Goal: Information Seeking & Learning: Check status

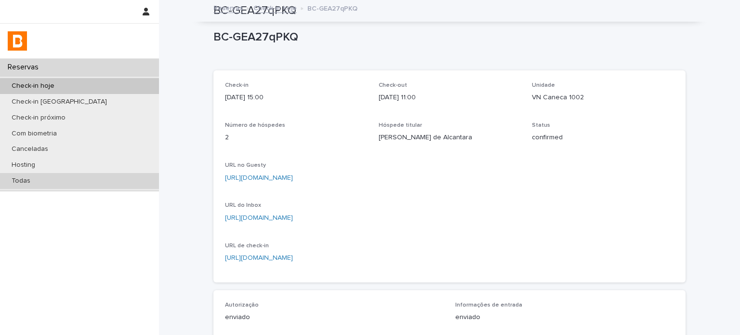
scroll to position [90, 0]
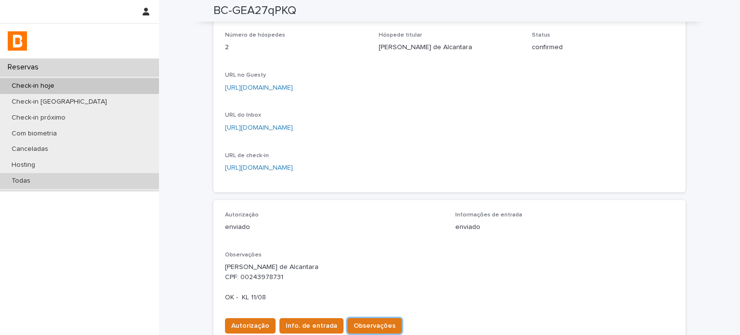
click at [67, 175] on div "Todas" at bounding box center [79, 181] width 159 height 16
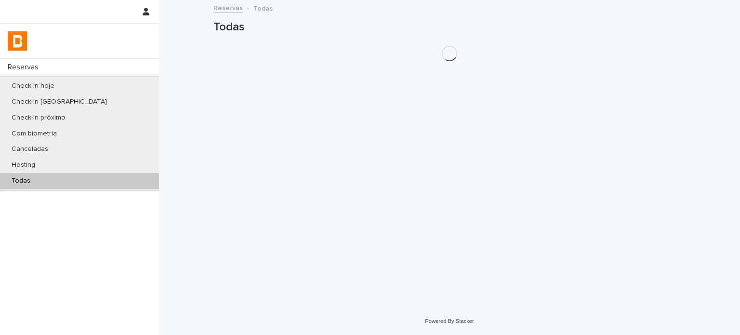
click at [67, 175] on div "Todas" at bounding box center [79, 181] width 159 height 16
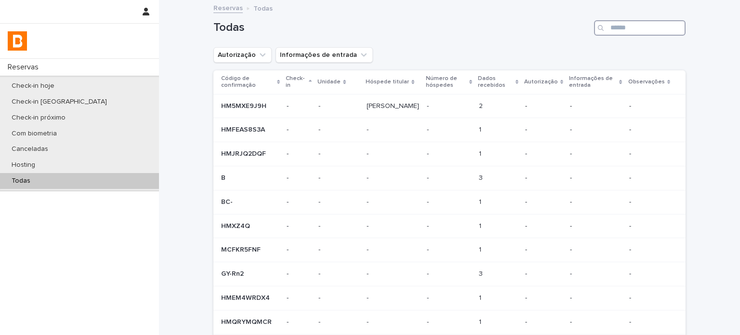
click at [609, 26] on input "Search" at bounding box center [640, 27] width 92 height 15
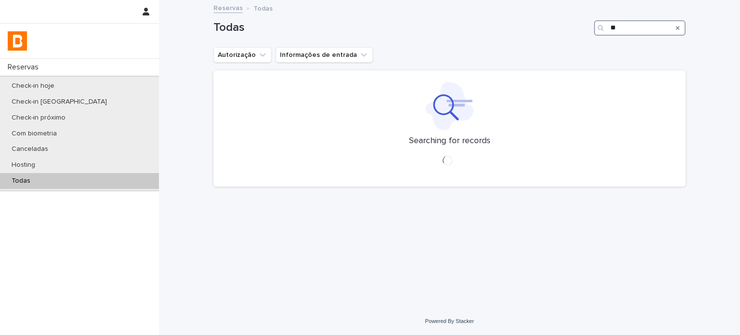
type input "*"
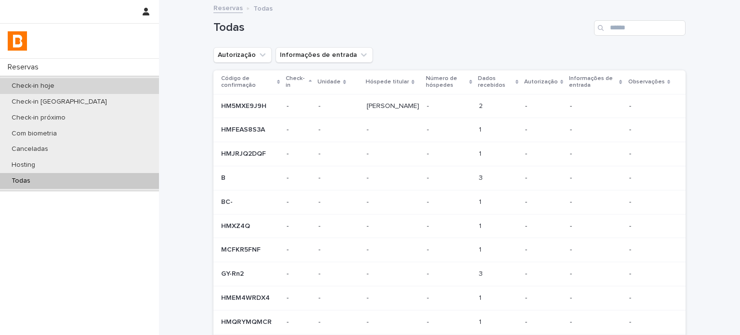
click at [38, 89] on p "Check-in hoje" at bounding box center [33, 86] width 58 height 8
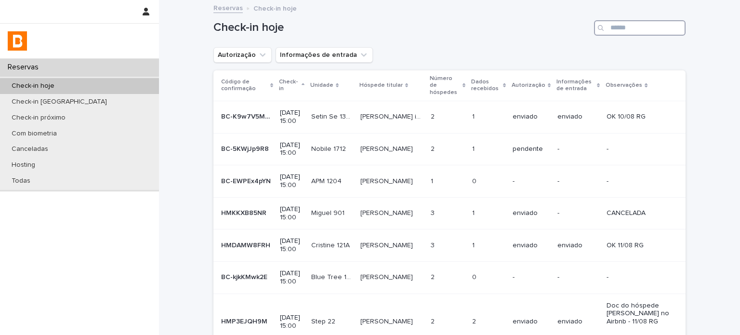
click at [655, 29] on input "Search" at bounding box center [640, 27] width 92 height 15
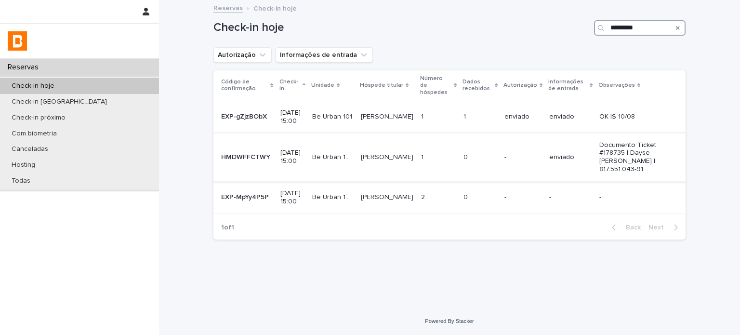
type input "********"
click at [453, 158] on p at bounding box center [438, 157] width 35 height 8
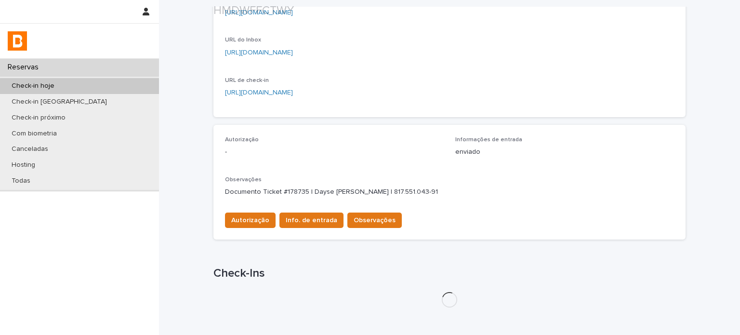
scroll to position [257, 0]
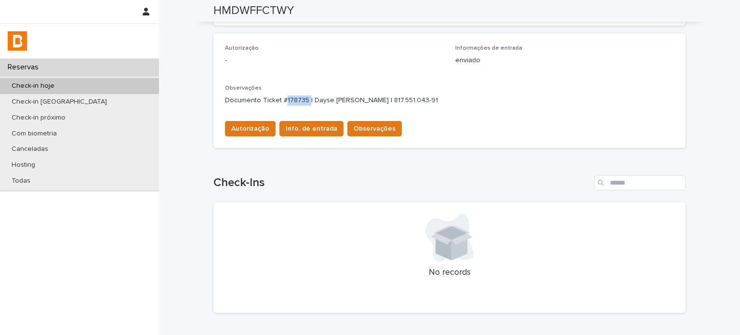
drag, startPoint x: 304, startPoint y: 98, endPoint x: 282, endPoint y: 98, distance: 21.7
click at [282, 98] on p "Documento Ticket #178735 | Dayse [PERSON_NAME] | 817.551.043-91" at bounding box center [449, 100] width 449 height 10
copy p "178735"
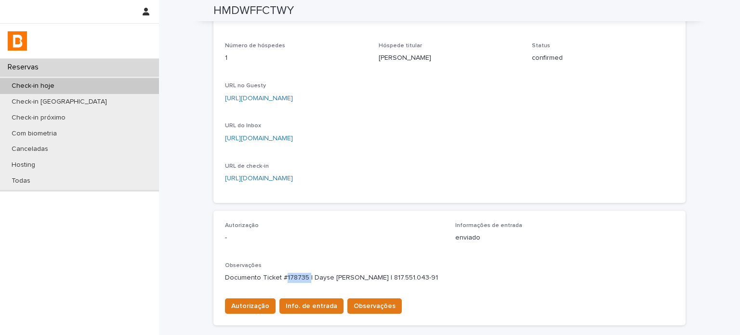
scroll to position [0, 0]
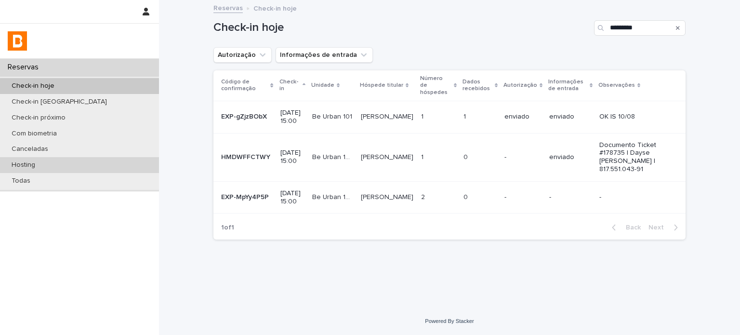
click at [93, 163] on div "Hosting" at bounding box center [79, 165] width 159 height 16
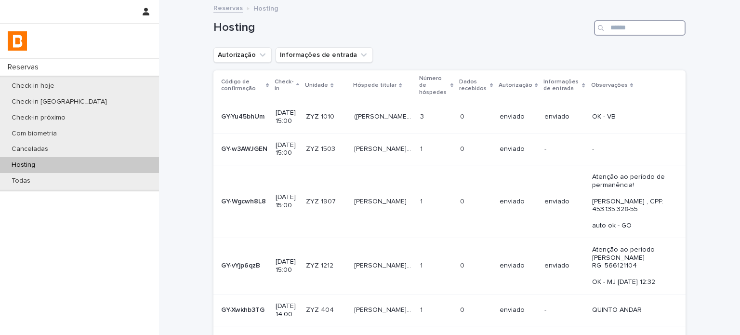
click at [607, 27] on input "Search" at bounding box center [640, 27] width 92 height 15
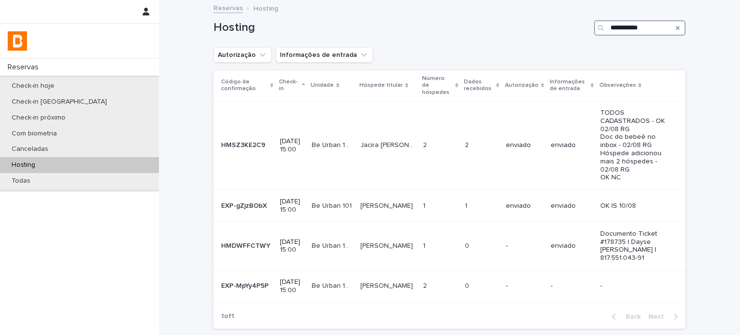
type input "**********"
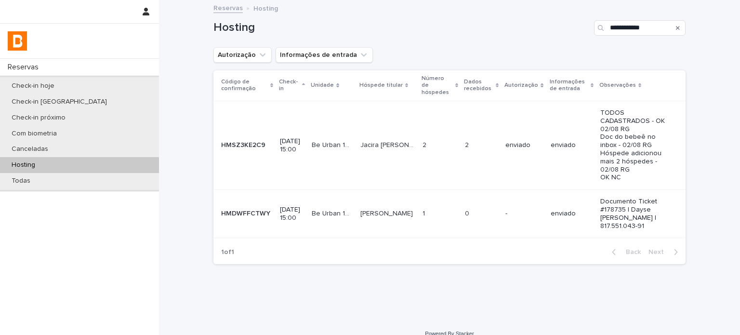
click at [476, 124] on td "2 2" at bounding box center [481, 145] width 41 height 89
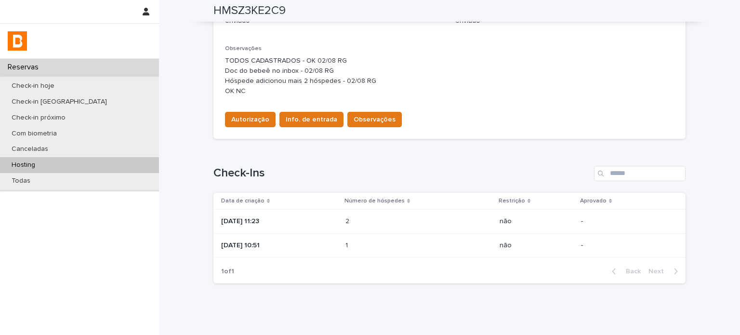
scroll to position [321, 0]
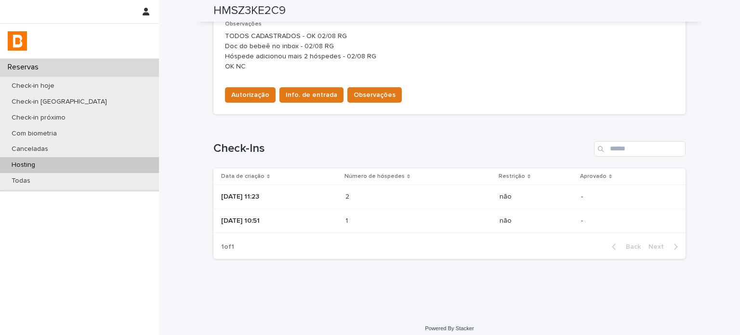
click at [353, 203] on td "2 2" at bounding box center [419, 197] width 154 height 24
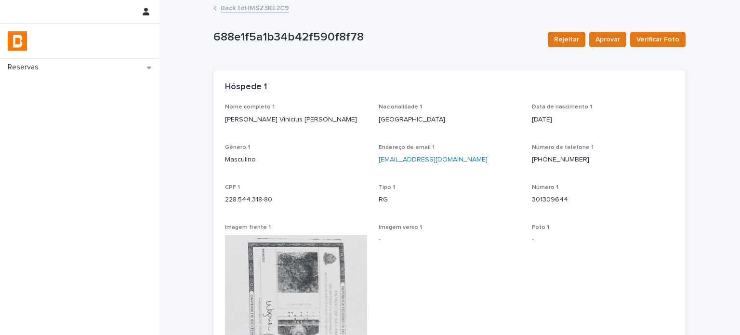
click at [254, 8] on link "Back to HMSZ3KE2C9" at bounding box center [255, 7] width 68 height 11
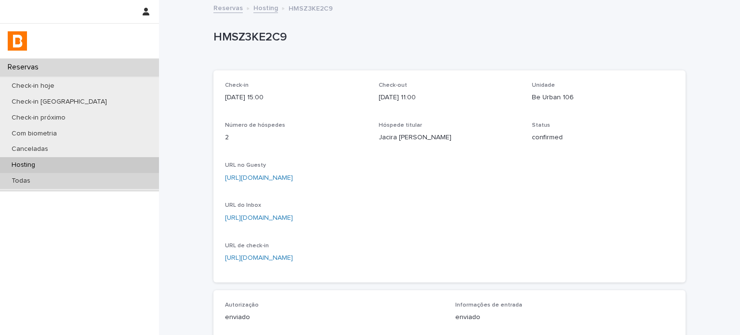
click at [117, 179] on div "Todas" at bounding box center [79, 181] width 159 height 16
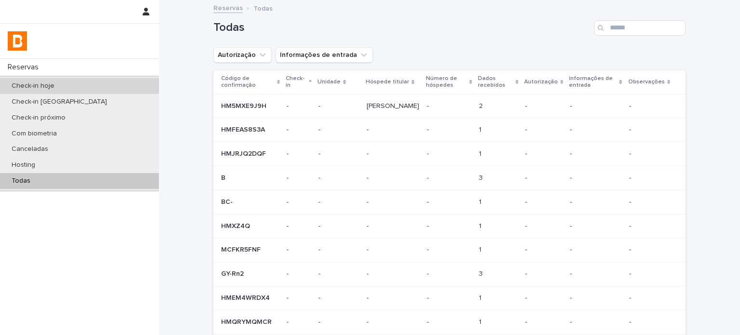
click at [68, 81] on div "Check-in hoje" at bounding box center [79, 86] width 159 height 16
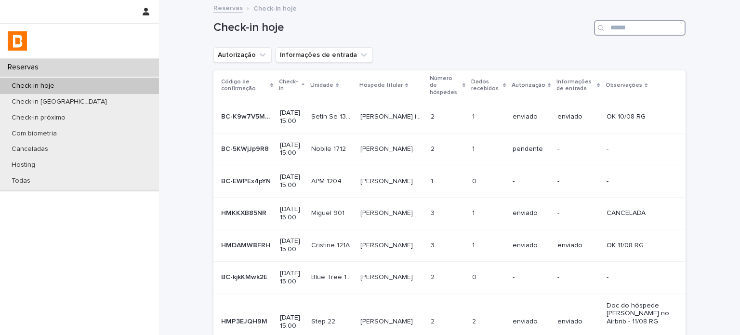
click at [632, 27] on input "Search" at bounding box center [640, 27] width 92 height 15
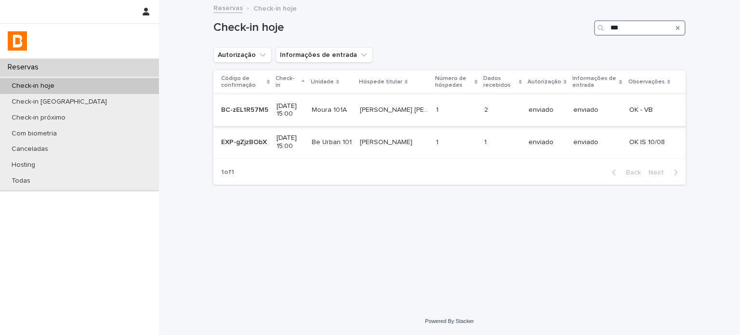
type input "***"
click at [554, 112] on p "enviado" at bounding box center [547, 110] width 37 height 8
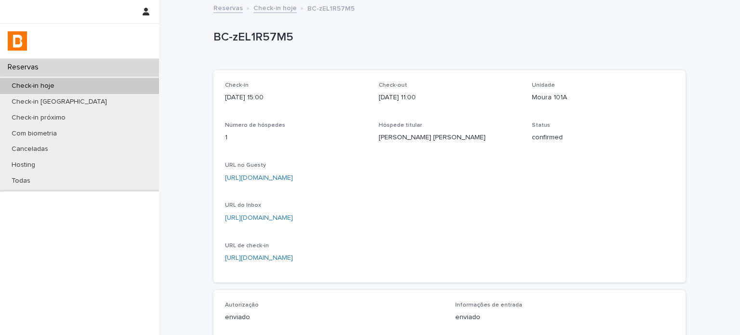
click at [552, 94] on p "Moura 101A" at bounding box center [603, 98] width 142 height 10
click at [549, 94] on p "Moura 101A" at bounding box center [603, 98] width 142 height 10
copy p "Moura 101A"
click at [525, 92] on div "Check-in [DATE] 15:00 Check-out [DATE] 11:00 Unidade Moura 101A Número de hóspe…" at bounding box center [449, 176] width 449 height 189
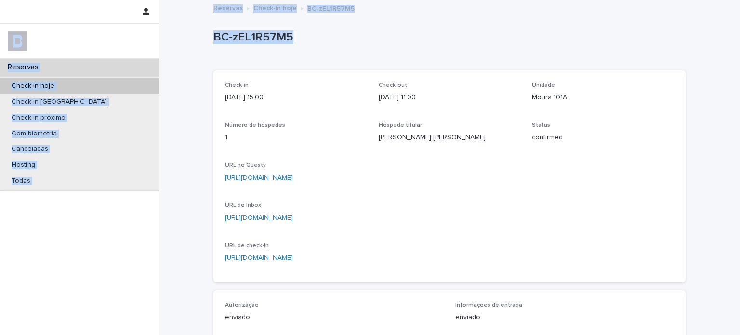
drag, startPoint x: 287, startPoint y: 45, endPoint x: 740, endPoint y: 108, distance: 456.8
click at [159, 49] on div "Reservas Check-in hoje Check-in amanhã Check-in próximo Com biometria Cancelada…" at bounding box center [449, 316] width 581 height 633
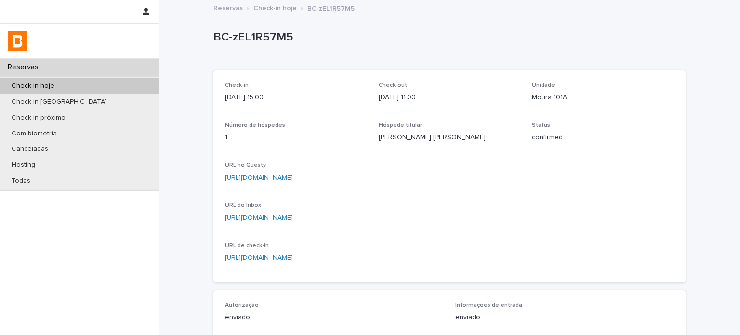
click at [554, 98] on p "Moura 101A" at bounding box center [603, 98] width 142 height 10
copy p "Moura 101A"
drag, startPoint x: 285, startPoint y: 43, endPoint x: 174, endPoint y: 39, distance: 110.9
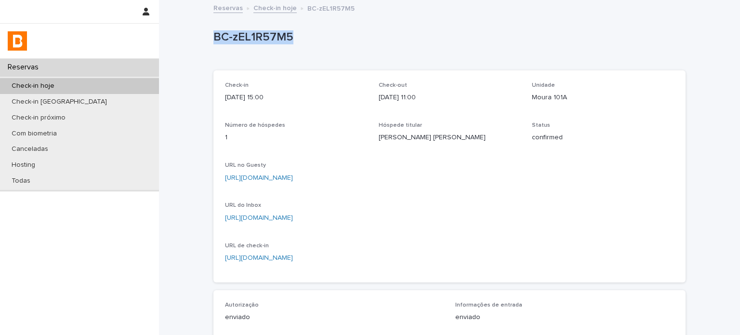
click at [174, 39] on div "Loading... Saving… Loading... Saving… BC-zEL1R57M5 BC-zEL1R57M5 Sorry, there wa…" at bounding box center [449, 303] width 581 height 605
copy p "BC-zEL1R57M5"
click at [488, 68] on div "Loading... Saving… Loading... Saving… Check-in [DATE] 15:00 Check-out [DATE] 11…" at bounding box center [449, 309] width 472 height 497
click at [285, 36] on p "BC-zEL1R57M5" at bounding box center [447, 37] width 468 height 14
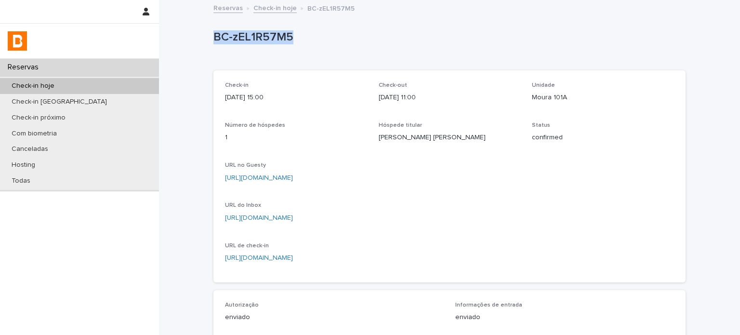
click at [285, 36] on p "BC-zEL1R57M5" at bounding box center [447, 37] width 468 height 14
copy p "BC-zEL1R57M5"
click at [436, 28] on div "BC-zEL1R57M5" at bounding box center [447, 36] width 468 height 16
click at [267, 8] on link "Check-in hoje" at bounding box center [274, 7] width 43 height 11
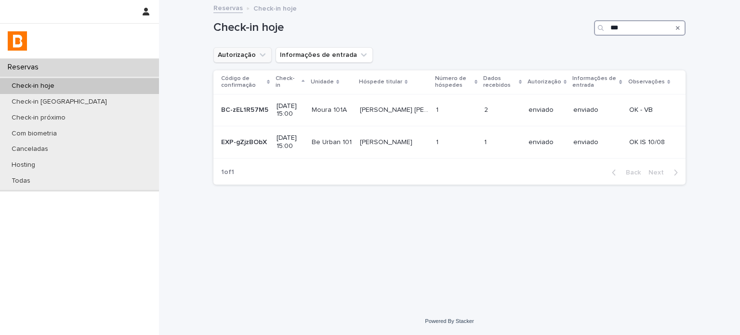
drag, startPoint x: 628, startPoint y: 26, endPoint x: 251, endPoint y: 53, distance: 378.8
click at [403, 56] on div "Check-in hoje *** Autorização Informações de entrada Código de confirmação Chec…" at bounding box center [449, 96] width 472 height 191
paste input "**********"
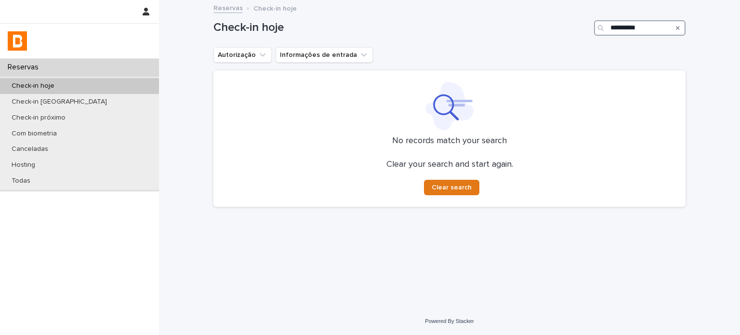
drag, startPoint x: 649, startPoint y: 32, endPoint x: 421, endPoint y: 27, distance: 228.0
click at [404, 39] on div "**********" at bounding box center [449, 24] width 472 height 46
type input "*"
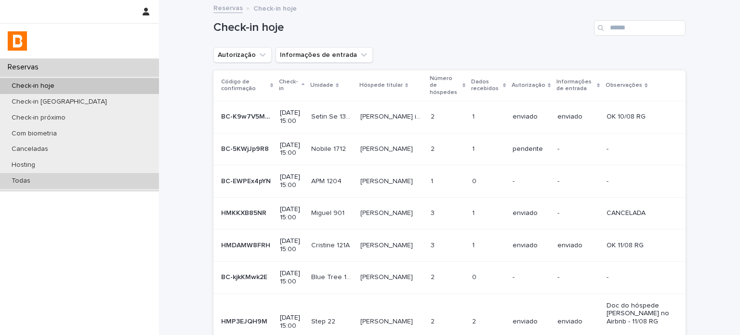
click at [115, 177] on div "Todas" at bounding box center [79, 181] width 159 height 16
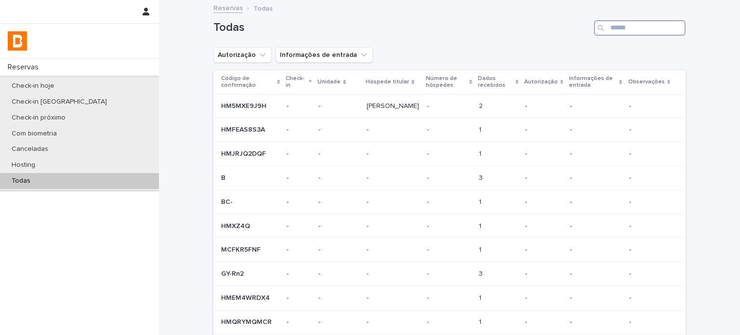
click at [607, 23] on input "Search" at bounding box center [640, 27] width 92 height 15
paste input "**********"
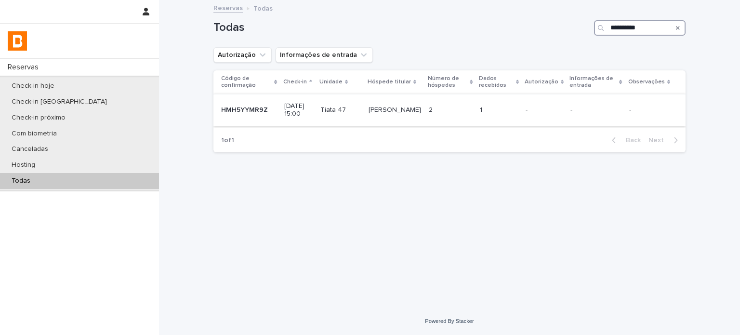
type input "**********"
click at [476, 109] on td "2 2" at bounding box center [450, 110] width 51 height 32
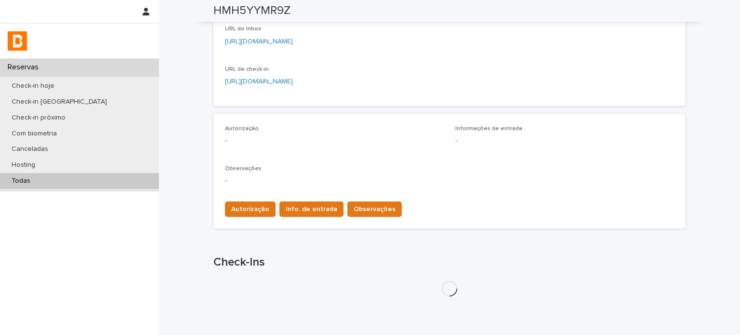
scroll to position [202, 0]
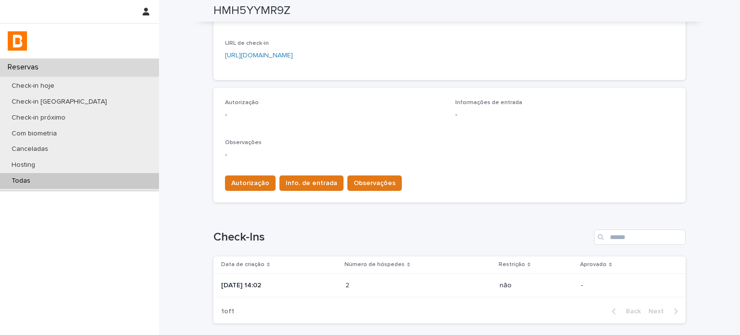
click at [303, 281] on p "[DATE] 14:02" at bounding box center [279, 285] width 117 height 8
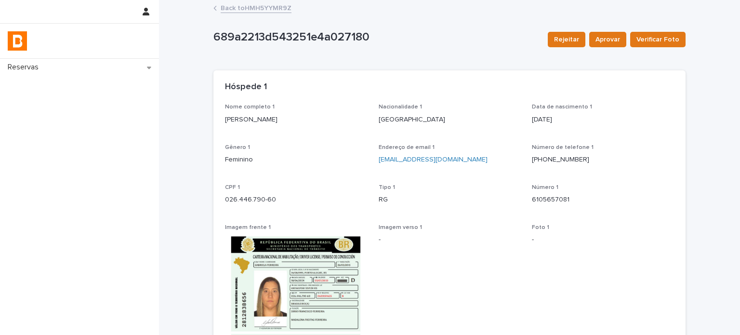
click at [252, 13] on div "Back to HMH5YYMR9Z" at bounding box center [450, 8] width 482 height 13
click at [257, 8] on link "Back to HMH5YYMR9Z" at bounding box center [256, 7] width 71 height 11
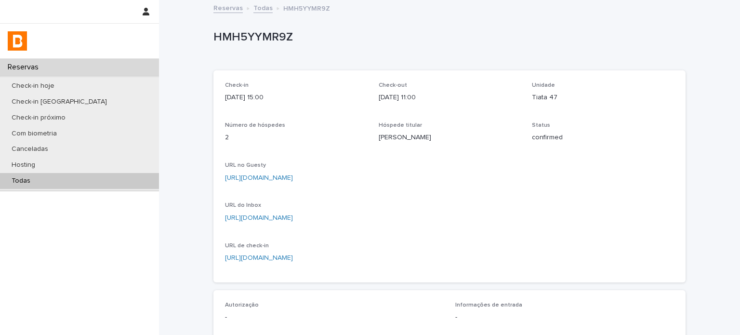
click at [113, 177] on div "Todas" at bounding box center [79, 181] width 159 height 16
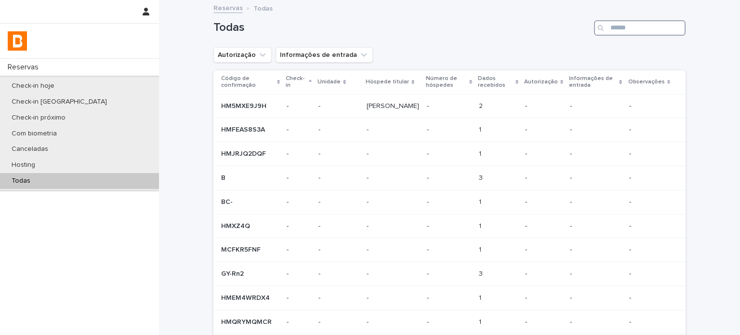
click at [632, 28] on input "Search" at bounding box center [640, 27] width 92 height 15
paste input "**********"
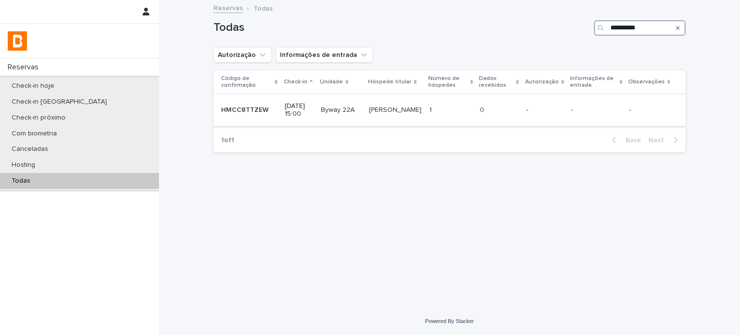
type input "**********"
click at [473, 117] on div "1 1" at bounding box center [450, 110] width 43 height 16
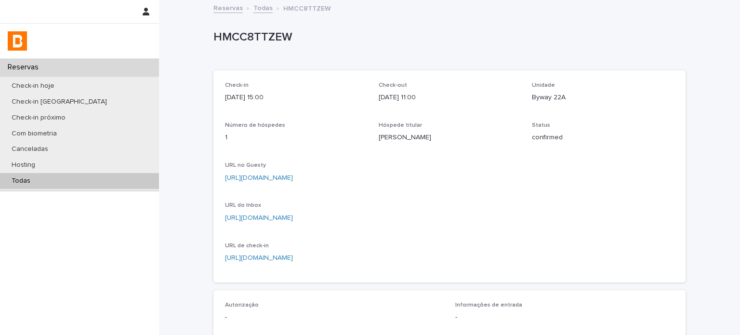
click at [532, 94] on p "Byway 22A" at bounding box center [603, 98] width 142 height 10
click at [533, 94] on p "Byway 22A" at bounding box center [603, 98] width 142 height 10
copy p "Byway 22A"
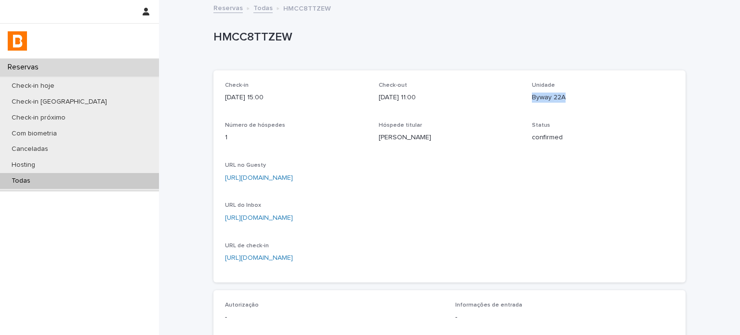
copy p "Byway 22A"
click at [256, 40] on p "HMCC8TTZEW" at bounding box center [447, 37] width 468 height 14
copy p "HMCC8TTZEW"
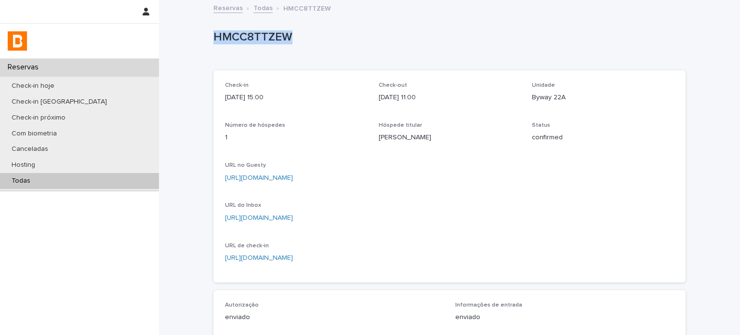
click at [118, 185] on div "Todas" at bounding box center [79, 181] width 159 height 16
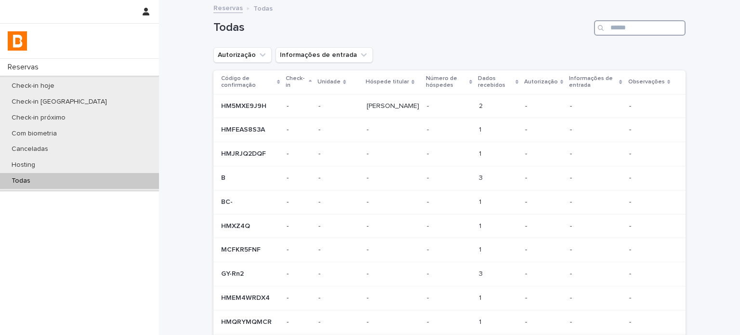
click at [609, 28] on input "Search" at bounding box center [640, 27] width 92 height 15
paste input "**********"
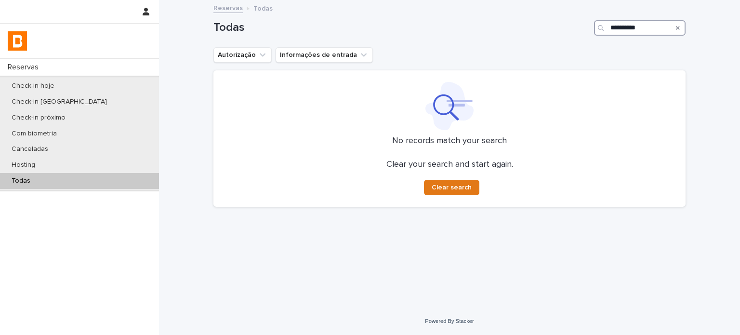
type input "**********"
click at [212, 91] on div "**********" at bounding box center [450, 142] width 482 height 282
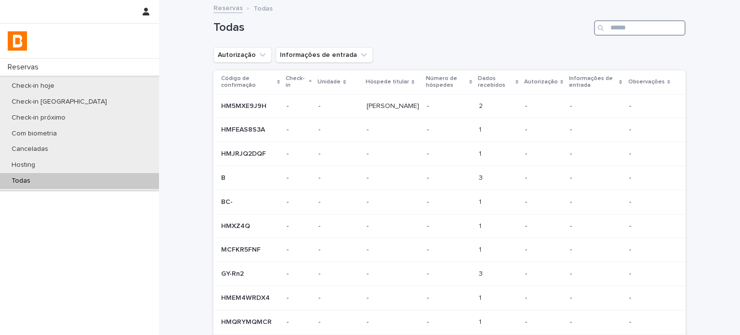
paste input "**********"
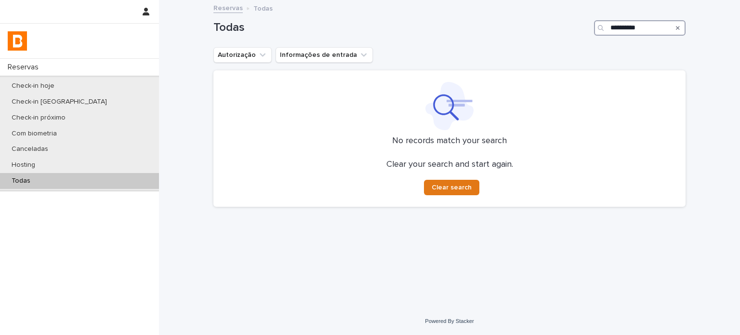
type input "**********"
